Goal: Entertainment & Leisure: Browse casually

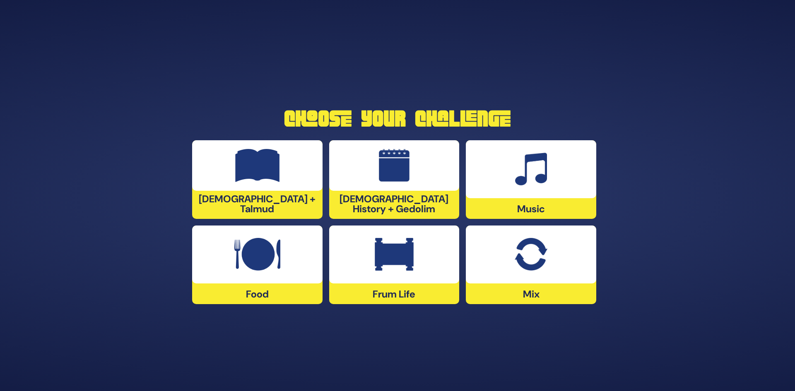
click at [540, 256] on img at bounding box center [531, 254] width 32 height 33
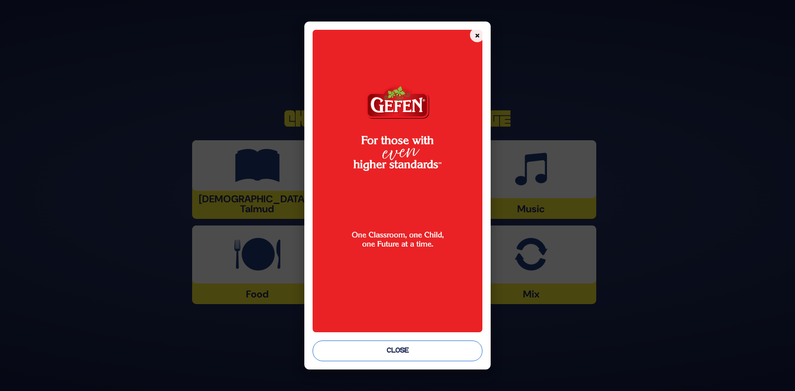
click at [422, 356] on button "Close" at bounding box center [398, 351] width 170 height 21
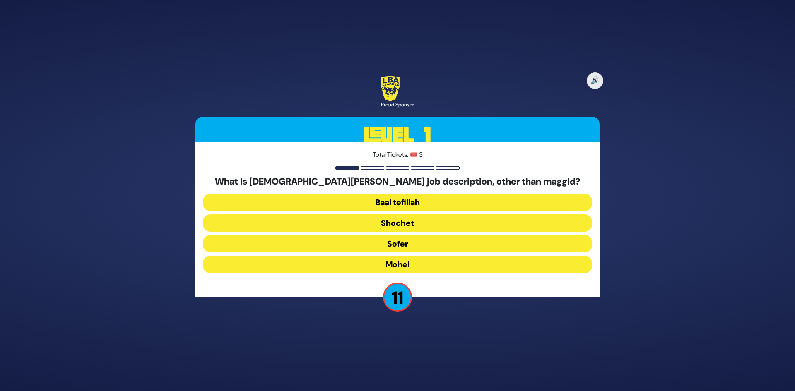
click at [414, 271] on button "Mohel" at bounding box center [397, 264] width 389 height 17
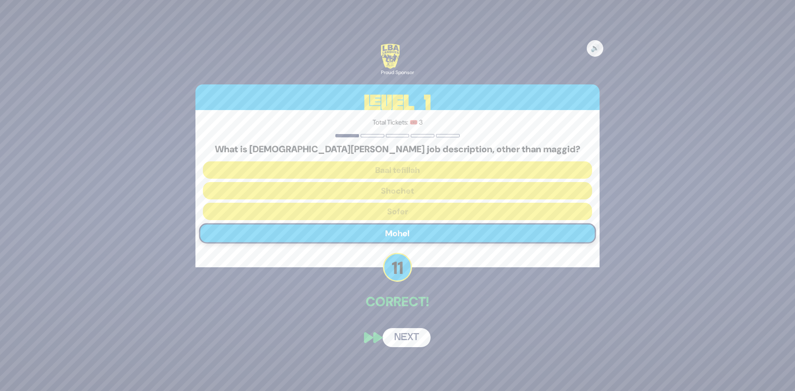
click at [405, 343] on button "Next" at bounding box center [407, 337] width 48 height 19
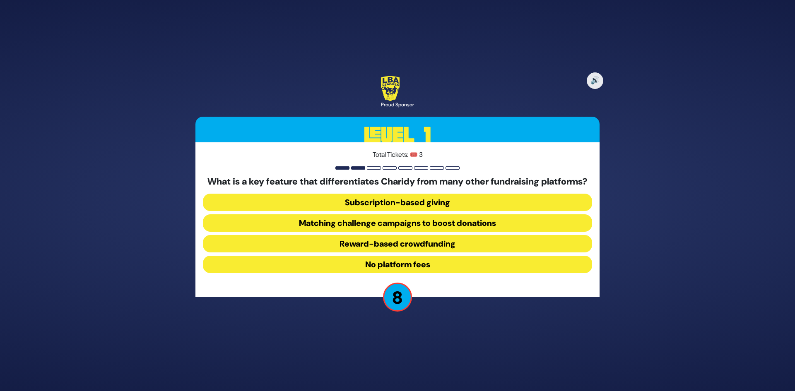
click at [387, 271] on button "No platform fees" at bounding box center [397, 264] width 389 height 17
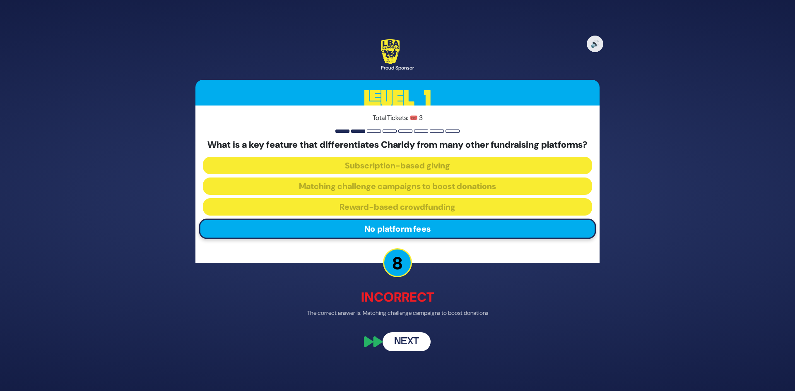
click at [420, 347] on button "Next" at bounding box center [407, 342] width 48 height 19
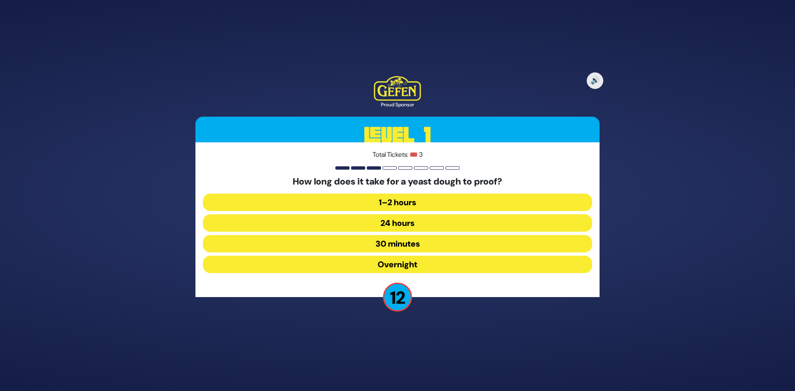
click at [411, 244] on button "30 minutes" at bounding box center [397, 243] width 389 height 17
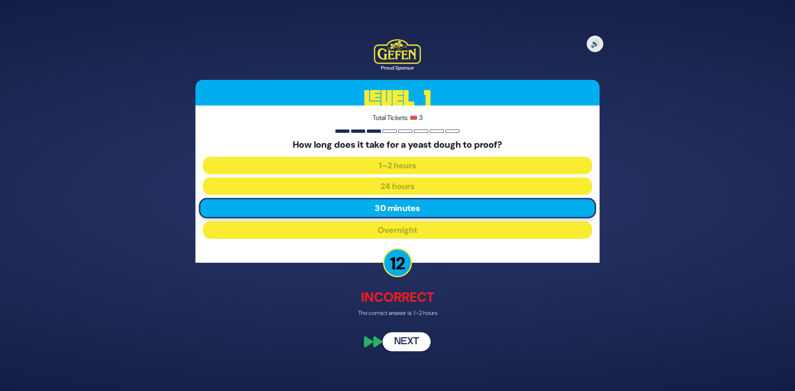
click at [415, 344] on button "Next" at bounding box center [407, 342] width 48 height 19
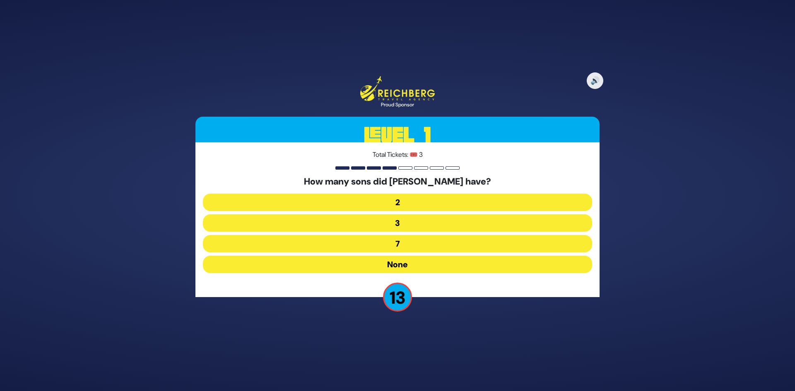
click at [404, 266] on button "None" at bounding box center [397, 264] width 389 height 17
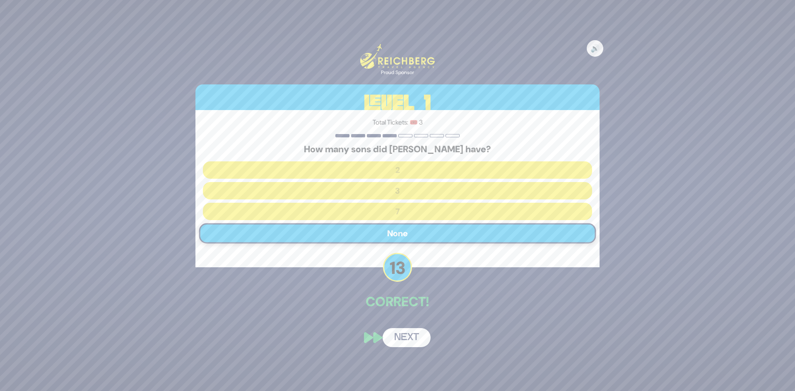
click at [402, 331] on button "Next" at bounding box center [407, 337] width 48 height 19
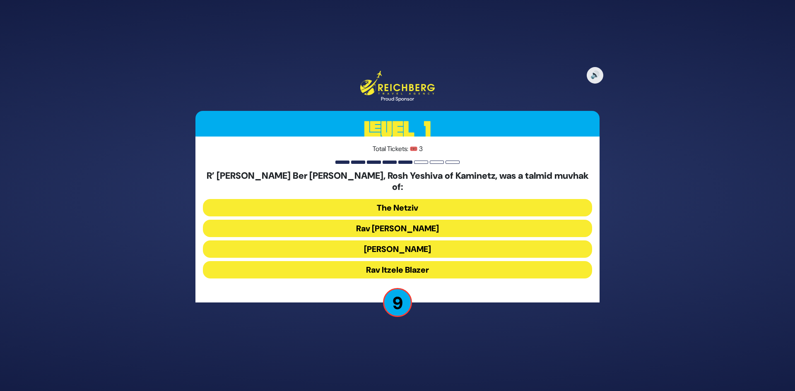
click at [409, 222] on button "Rav Chaim Soloveitchik" at bounding box center [397, 228] width 389 height 17
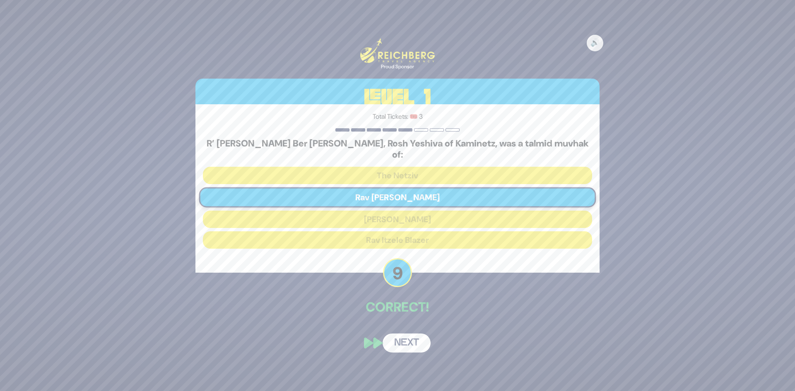
click at [419, 334] on button "Next" at bounding box center [407, 343] width 48 height 19
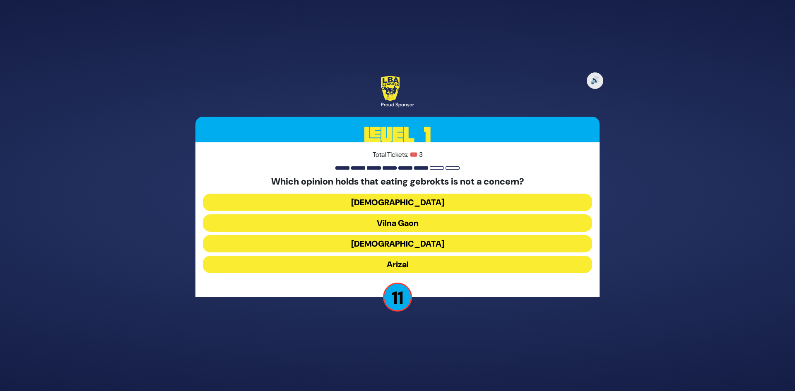
click at [404, 223] on button "Vilna Gaon" at bounding box center [397, 223] width 389 height 17
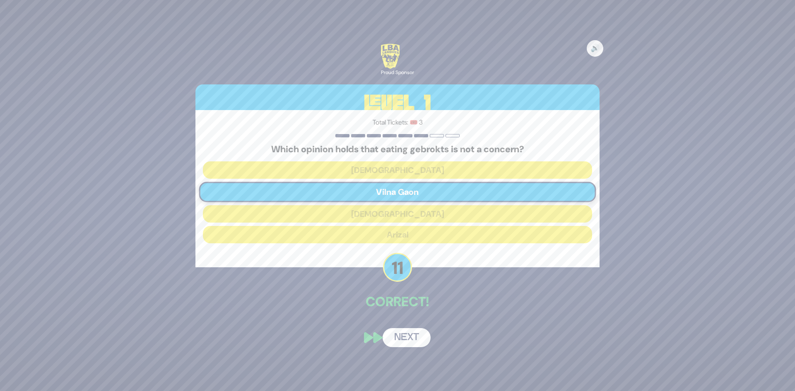
click at [408, 339] on button "Next" at bounding box center [407, 337] width 48 height 19
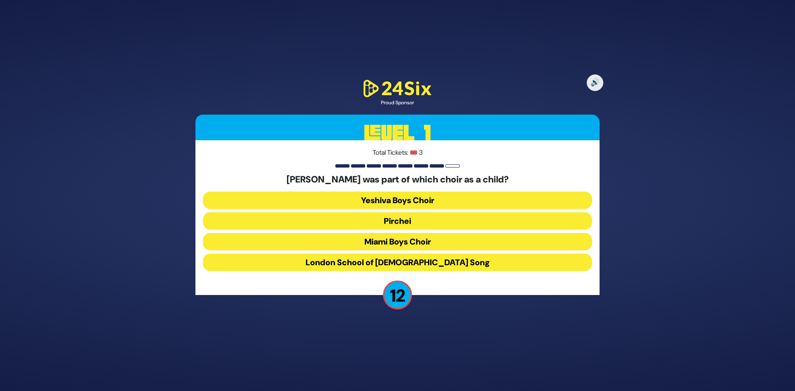
click at [379, 202] on button "Yeshiva Boys Choir" at bounding box center [397, 200] width 389 height 17
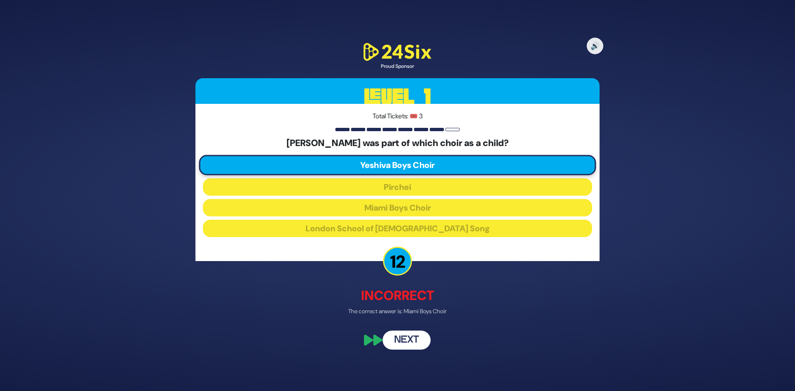
click at [409, 338] on button "Next" at bounding box center [407, 340] width 48 height 19
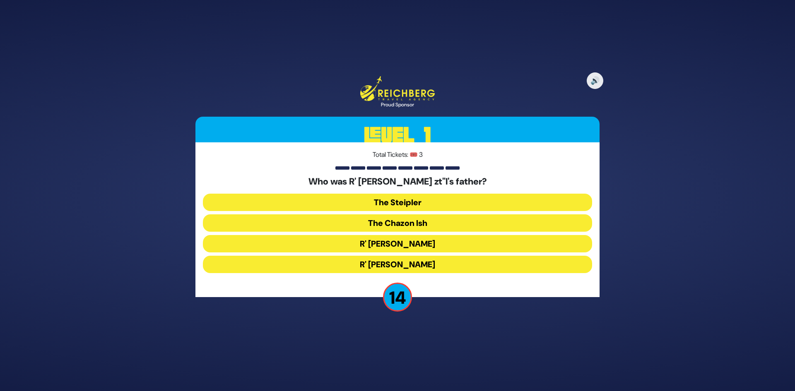
click at [414, 198] on button "The Steipler" at bounding box center [397, 202] width 389 height 17
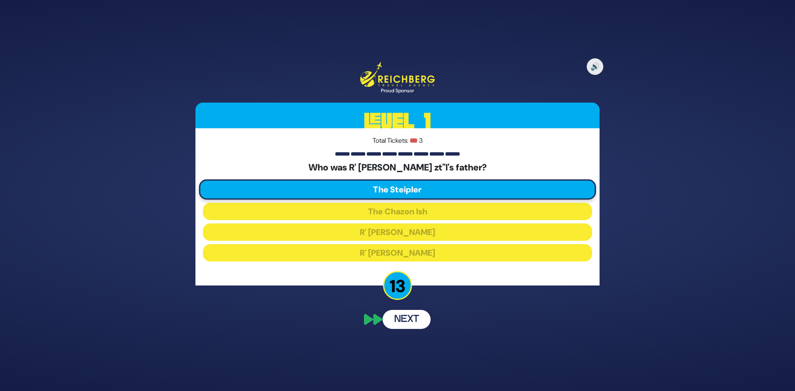
click at [398, 322] on button "Next" at bounding box center [407, 319] width 48 height 19
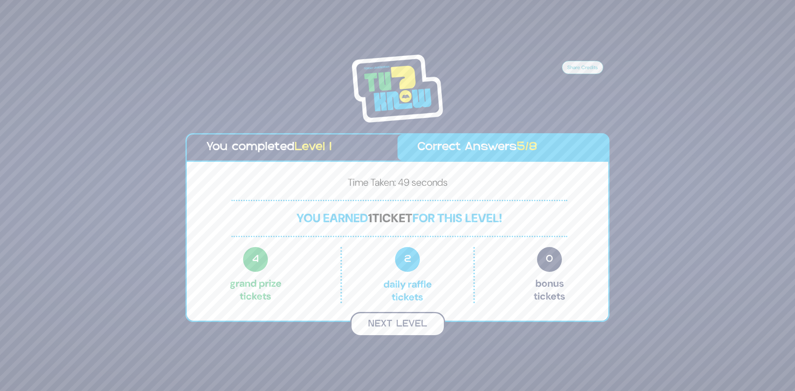
click at [417, 327] on button "Next Level" at bounding box center [397, 324] width 95 height 24
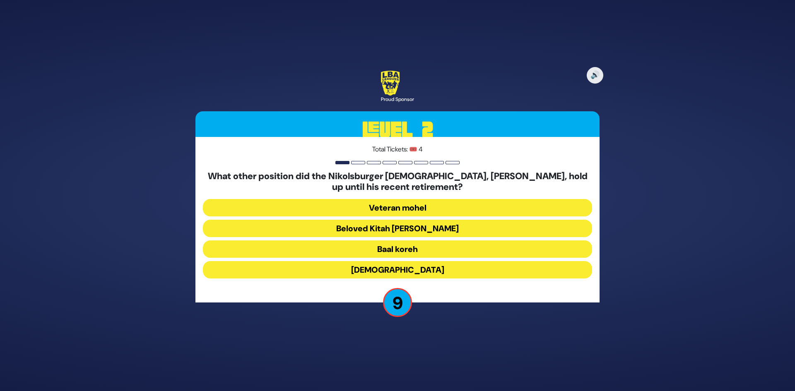
click at [415, 230] on button "Beloved Kitah Aleph Rebbi" at bounding box center [397, 228] width 389 height 17
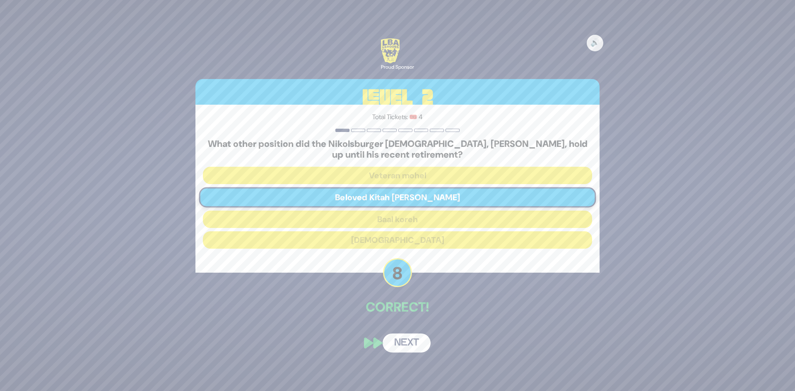
click at [398, 345] on button "Next" at bounding box center [407, 343] width 48 height 19
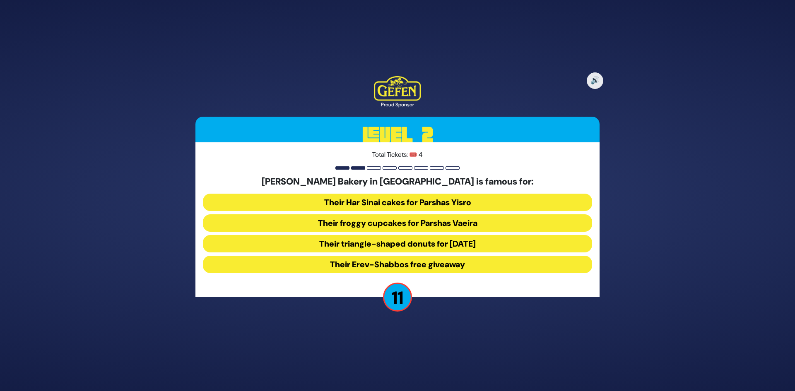
click at [356, 229] on button "Their froggy cupcakes for Parshas Vaeira" at bounding box center [397, 223] width 389 height 17
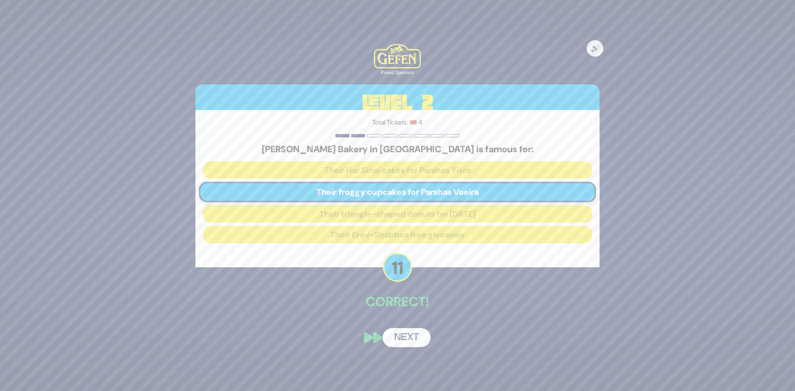
click at [406, 338] on button "Next" at bounding box center [407, 337] width 48 height 19
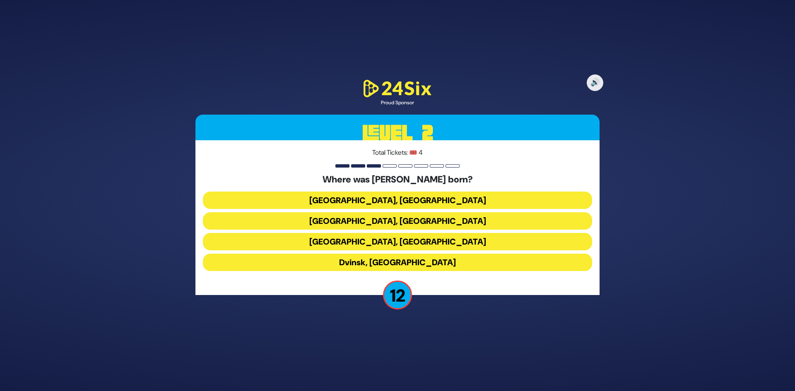
click at [396, 221] on button "Drohobych, Ukraine" at bounding box center [397, 220] width 389 height 17
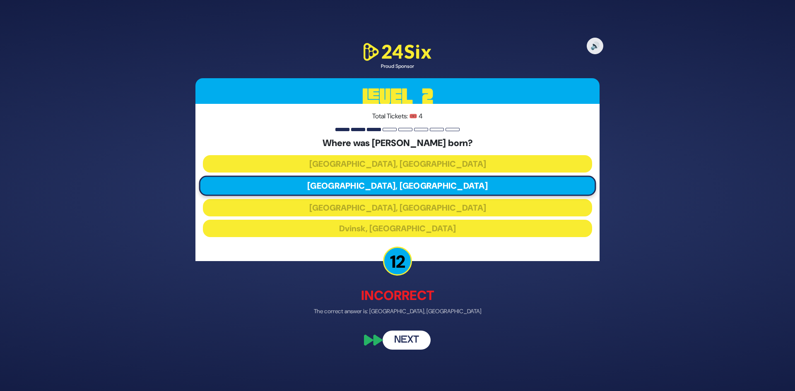
click at [415, 341] on button "Next" at bounding box center [407, 340] width 48 height 19
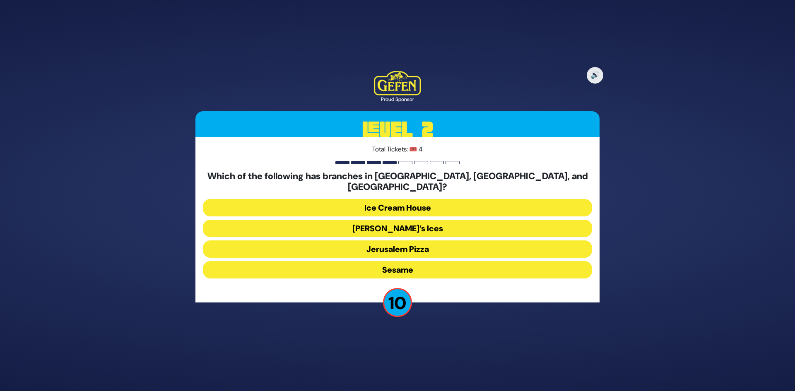
click at [419, 226] on button "Rita’s Ices" at bounding box center [397, 228] width 389 height 17
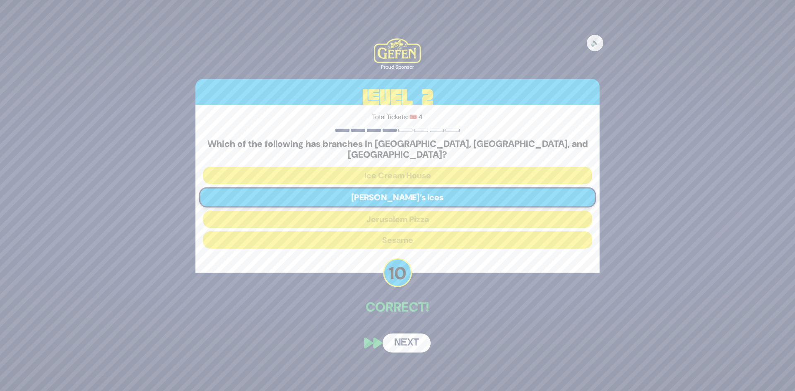
click at [410, 336] on button "Next" at bounding box center [407, 343] width 48 height 19
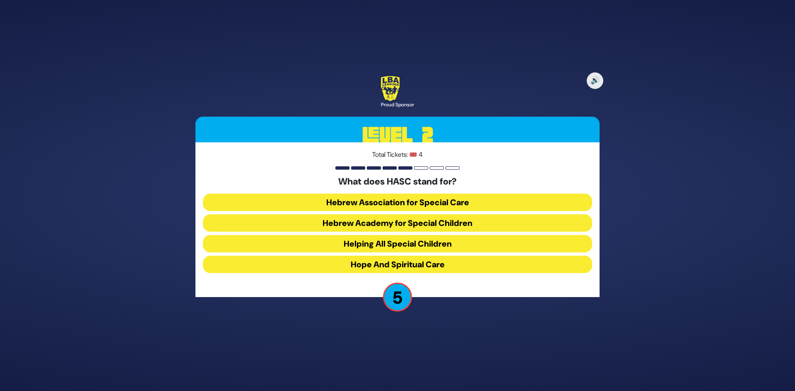
click at [424, 245] on button "Helping All Special Children" at bounding box center [397, 243] width 389 height 17
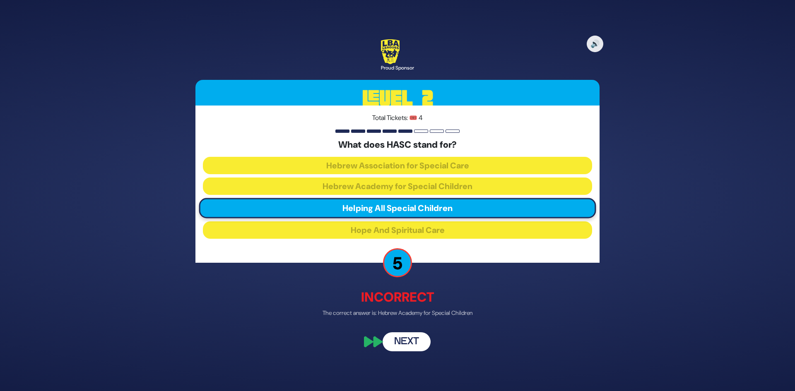
click at [414, 348] on button "Next" at bounding box center [407, 342] width 48 height 19
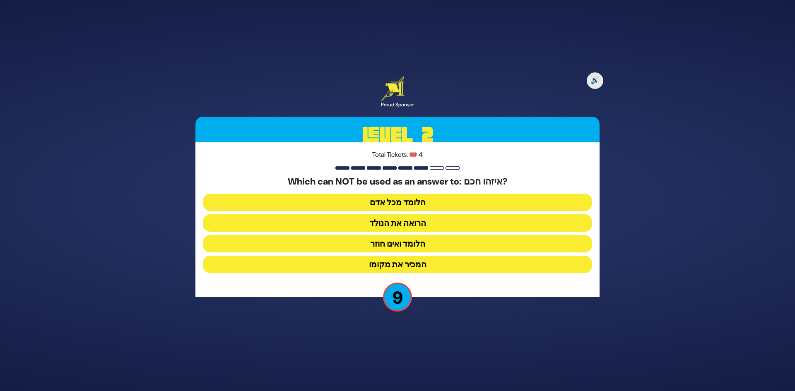
click at [414, 223] on button "הרואה את הנולד" at bounding box center [397, 223] width 389 height 17
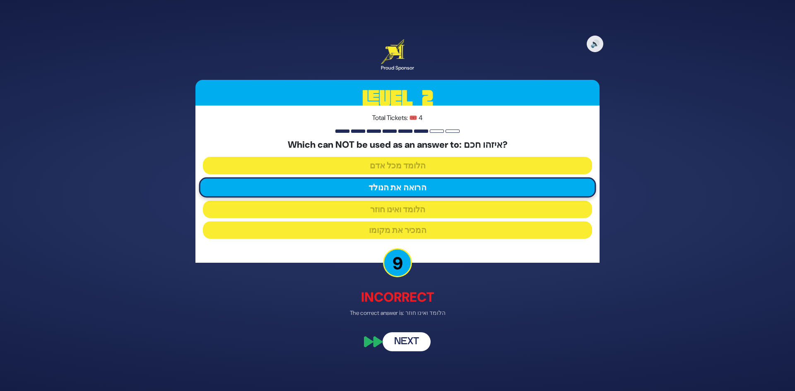
click at [412, 348] on button "Next" at bounding box center [407, 342] width 48 height 19
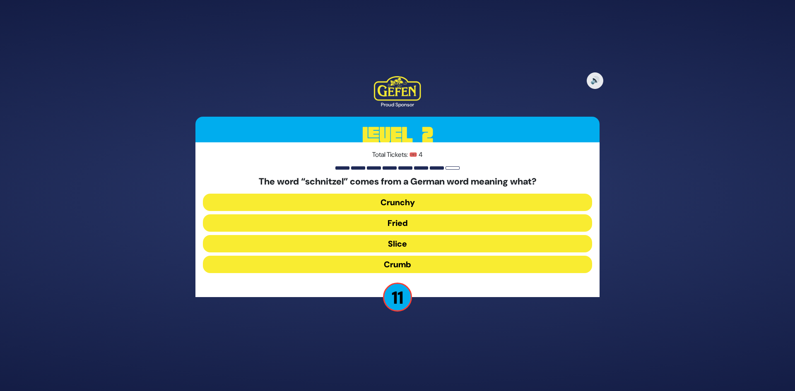
click at [403, 219] on button "Fried" at bounding box center [397, 223] width 389 height 17
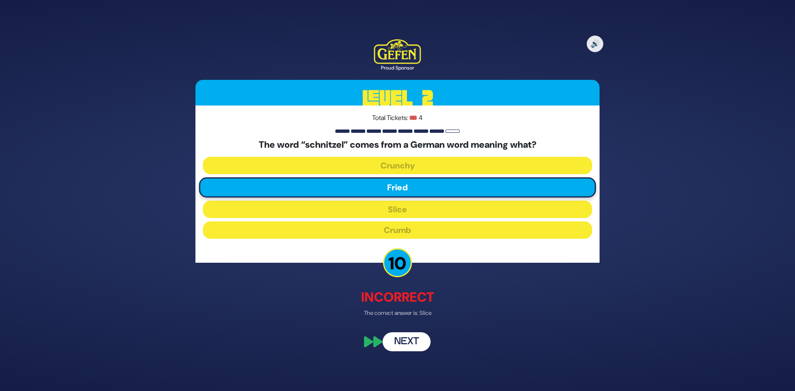
click at [406, 345] on button "Next" at bounding box center [407, 342] width 48 height 19
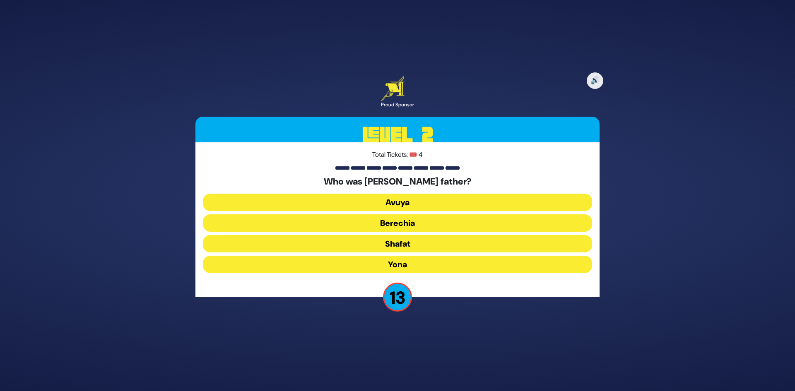
click at [413, 200] on button "Avuya" at bounding box center [397, 202] width 389 height 17
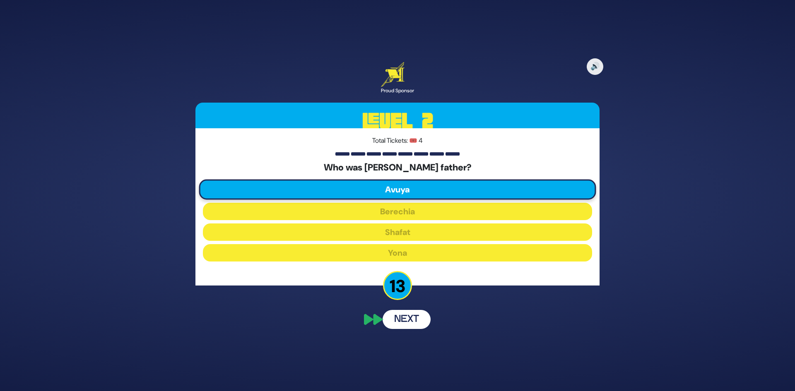
click at [404, 321] on button "Next" at bounding box center [407, 319] width 48 height 19
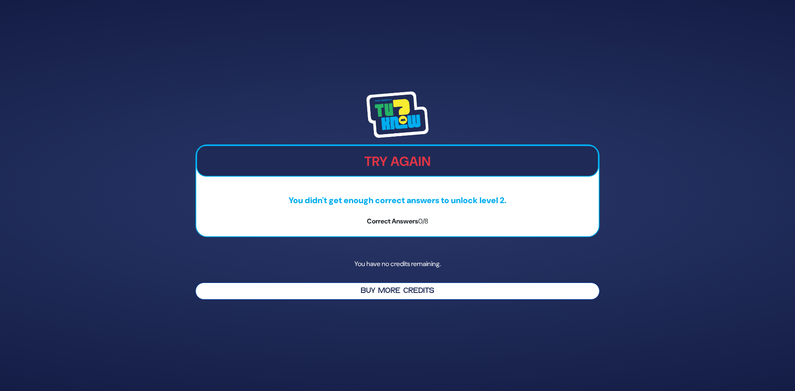
click at [434, 290] on button "Buy More Credits" at bounding box center [397, 291] width 404 height 17
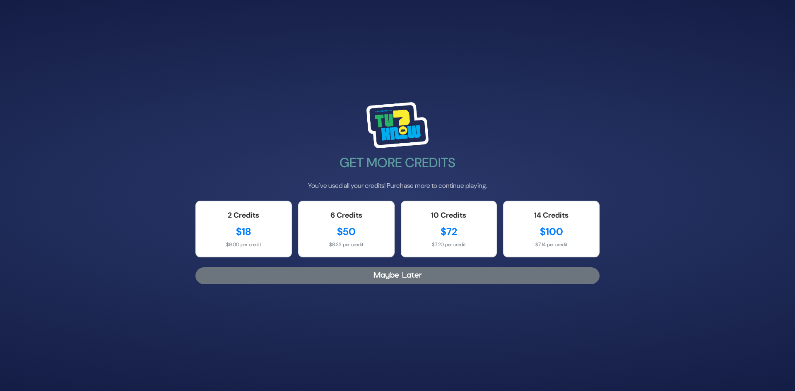
click at [441, 277] on button "Maybe Later" at bounding box center [397, 276] width 404 height 17
